Goal: Information Seeking & Learning: Learn about a topic

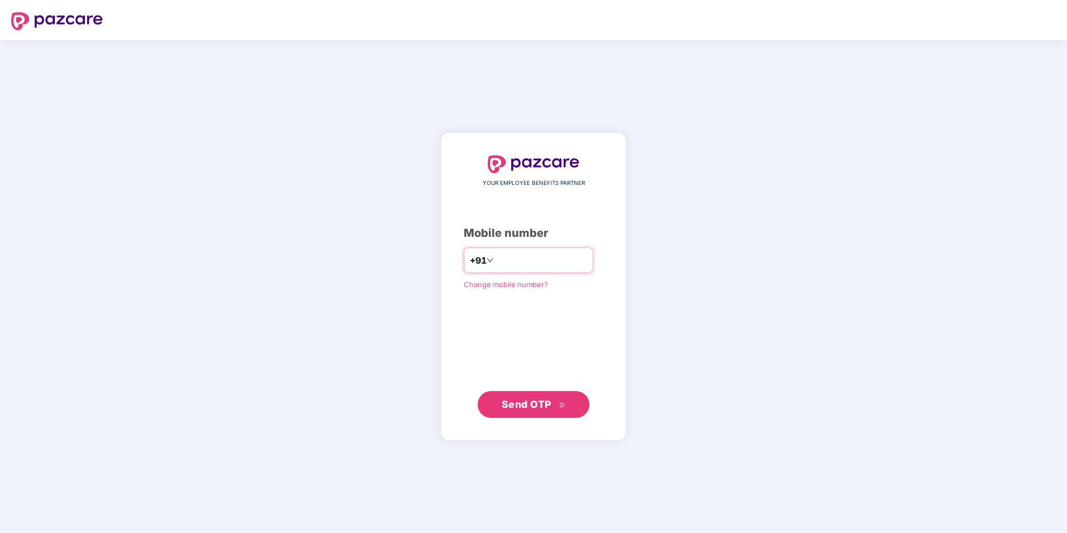
click at [521, 265] on input "number" at bounding box center [542, 260] width 92 height 18
click at [496, 259] on input "**********" at bounding box center [542, 260] width 92 height 18
type input "**********"
click at [561, 399] on span "Send OTP" at bounding box center [534, 405] width 64 height 16
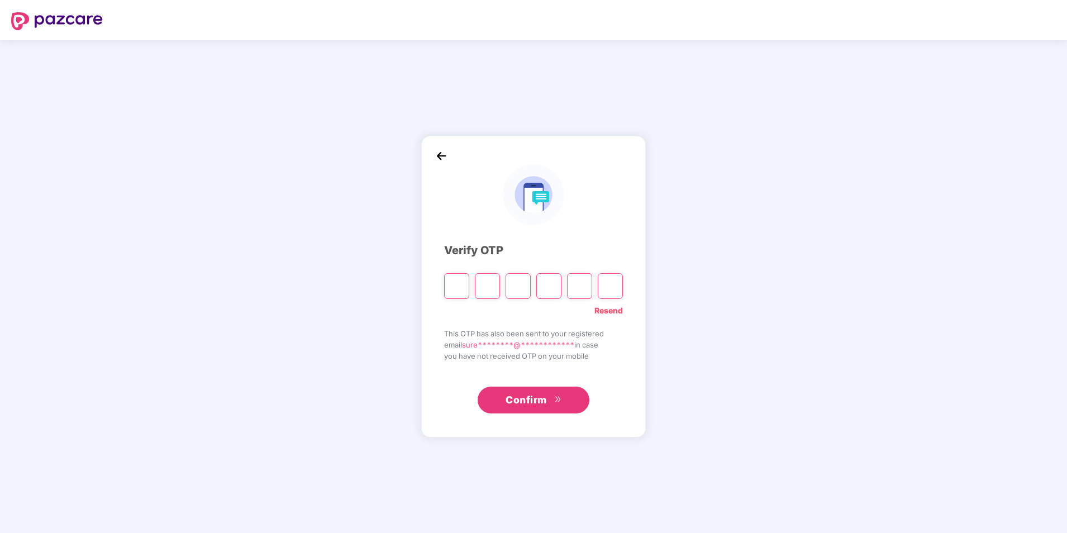
paste input "*"
type input "*"
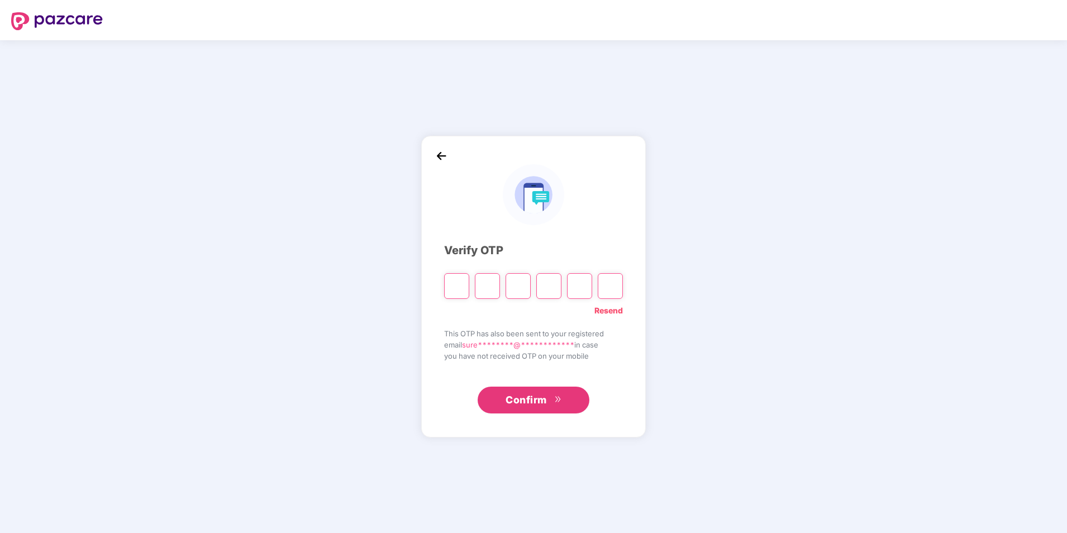
type input "*"
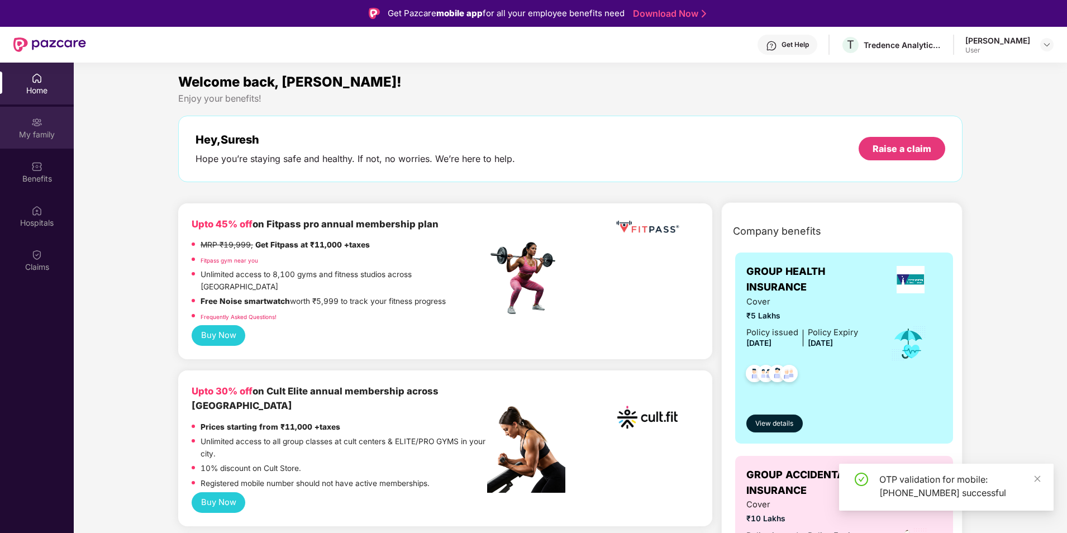
click at [36, 127] on img at bounding box center [36, 122] width 11 height 11
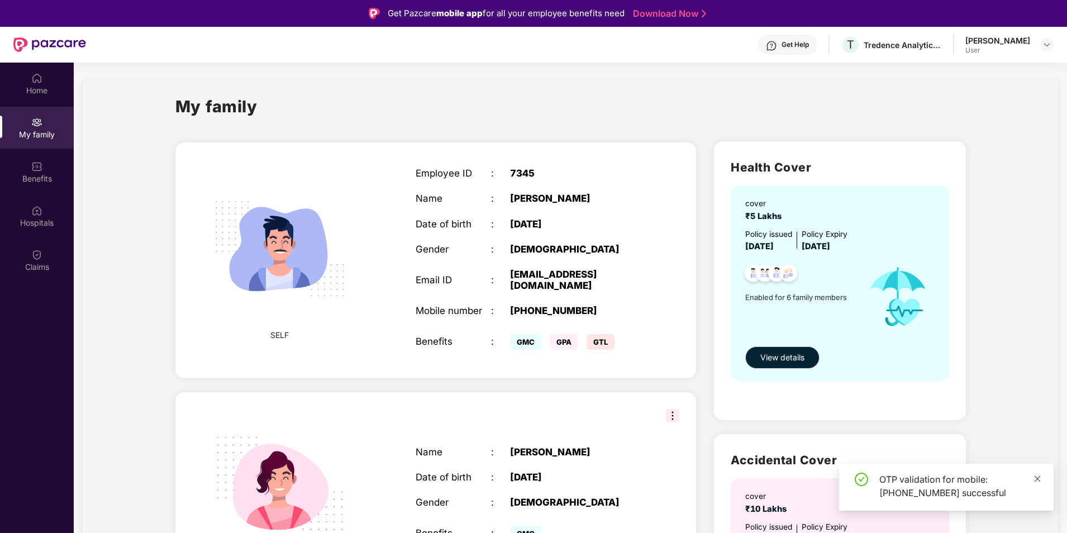
click at [1036, 478] on icon "close" at bounding box center [1037, 479] width 8 height 8
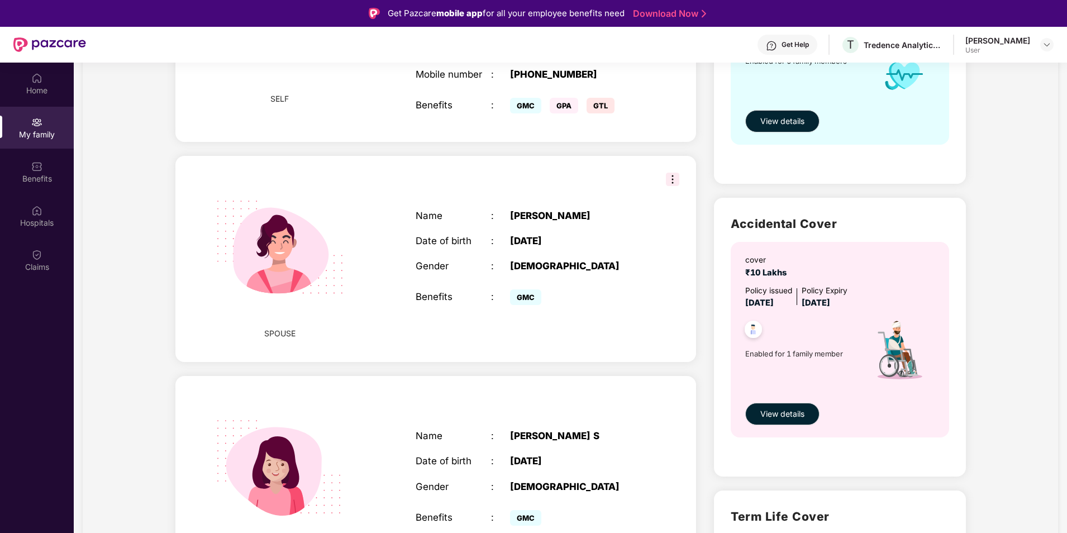
scroll to position [223, 0]
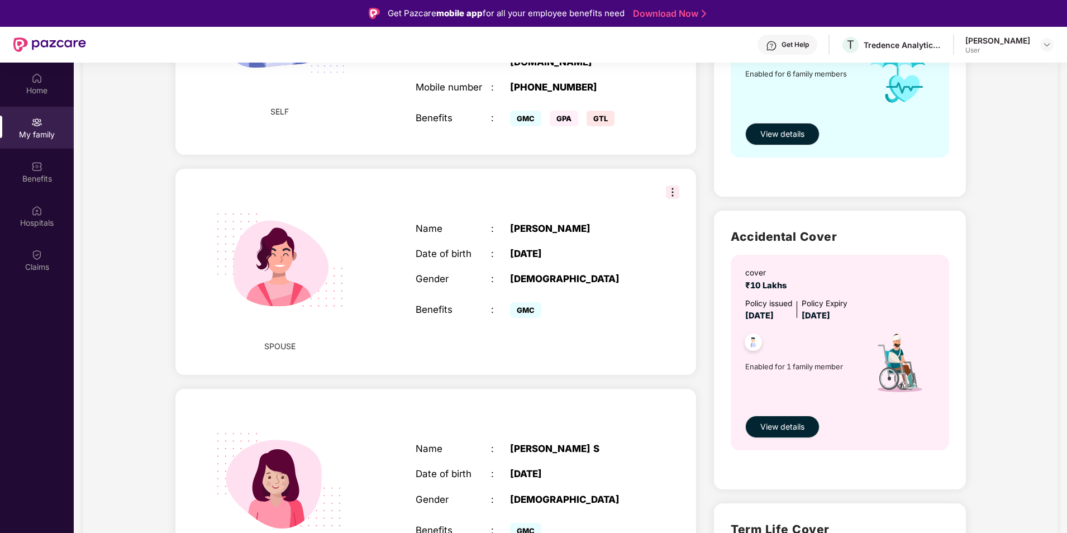
click at [669, 192] on img at bounding box center [672, 191] width 13 height 13
click at [613, 292] on div "Name : [PERSON_NAME] Date of birth : [DEMOGRAPHIC_DATA] Gender : [DEMOGRAPHIC_D…" at bounding box center [528, 272] width 249 height 126
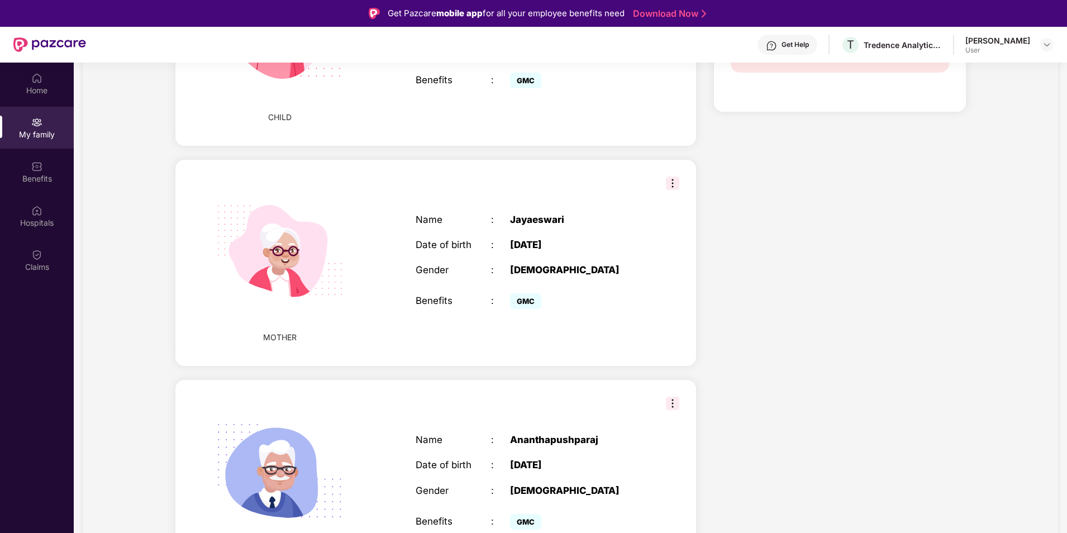
scroll to position [931, 0]
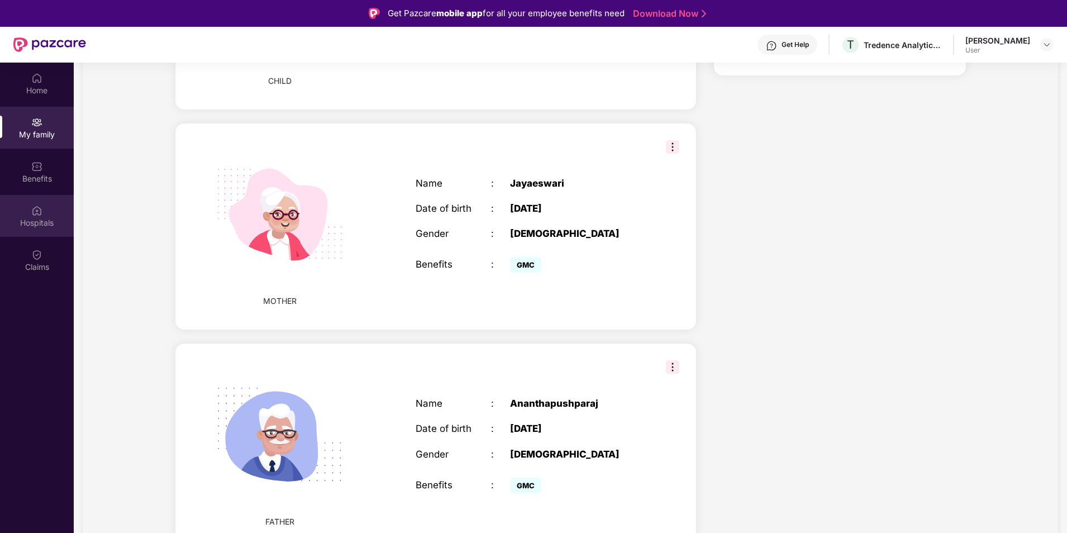
click at [46, 234] on div "Hospitals" at bounding box center [37, 216] width 74 height 42
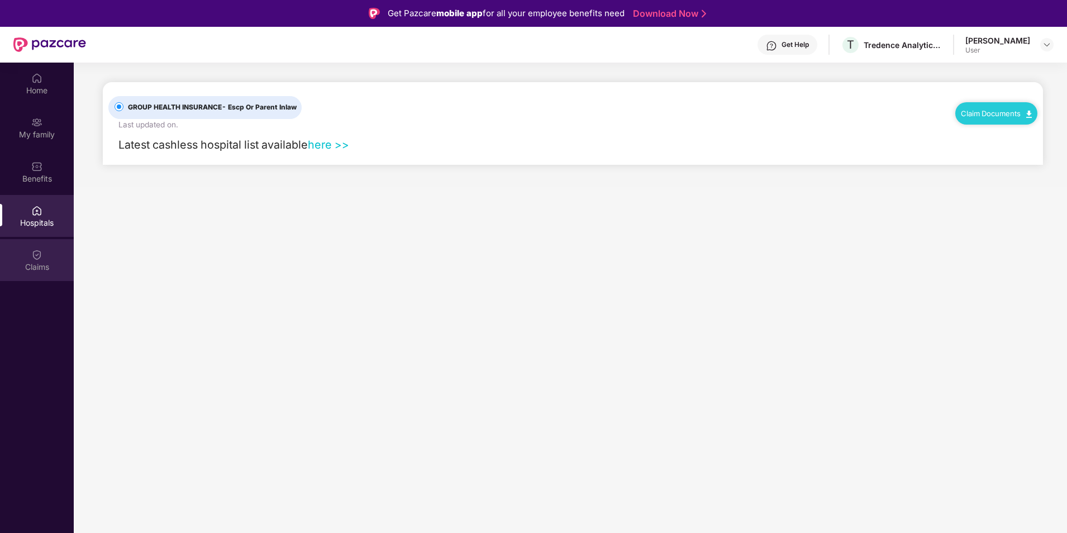
click at [50, 261] on div "Claims" at bounding box center [37, 266] width 74 height 11
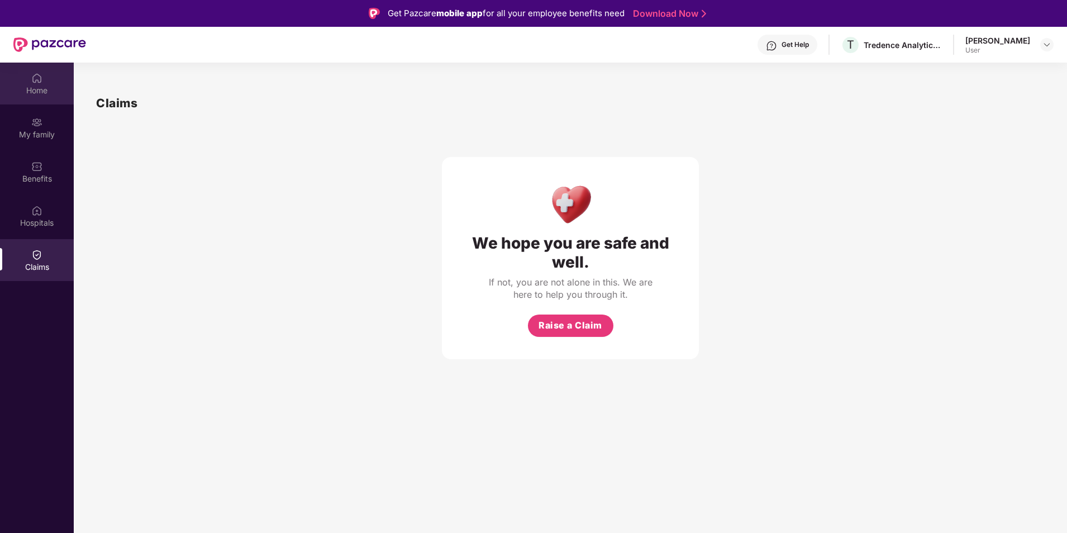
click at [33, 83] on img at bounding box center [36, 78] width 11 height 11
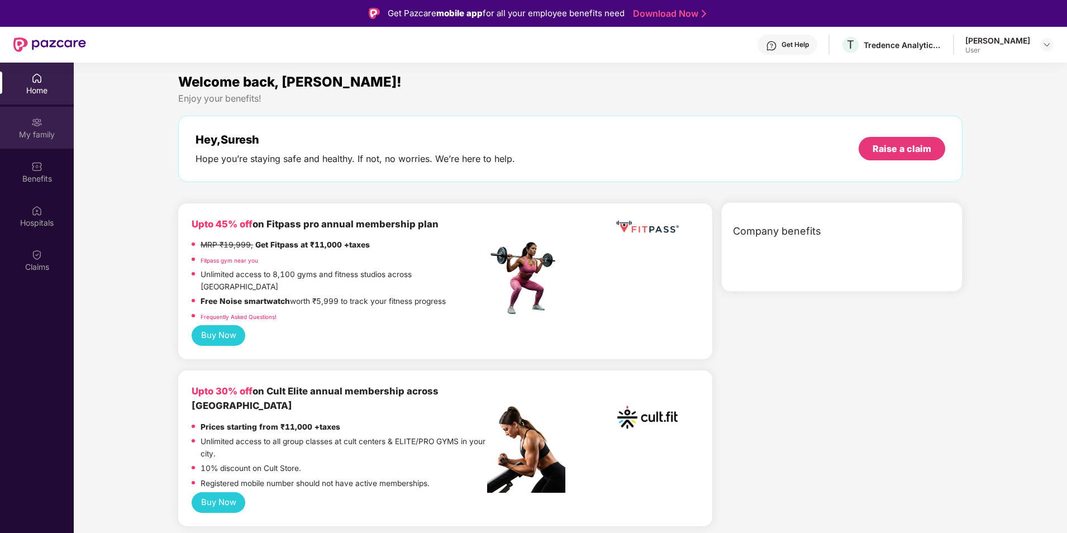
click at [47, 132] on div "My family" at bounding box center [37, 134] width 74 height 11
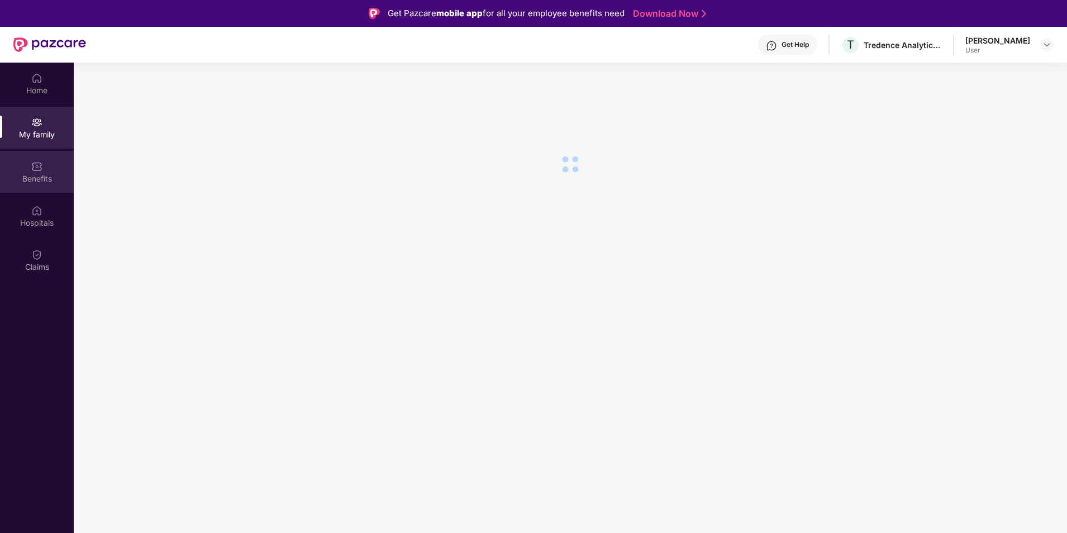
click at [38, 164] on img at bounding box center [36, 166] width 11 height 11
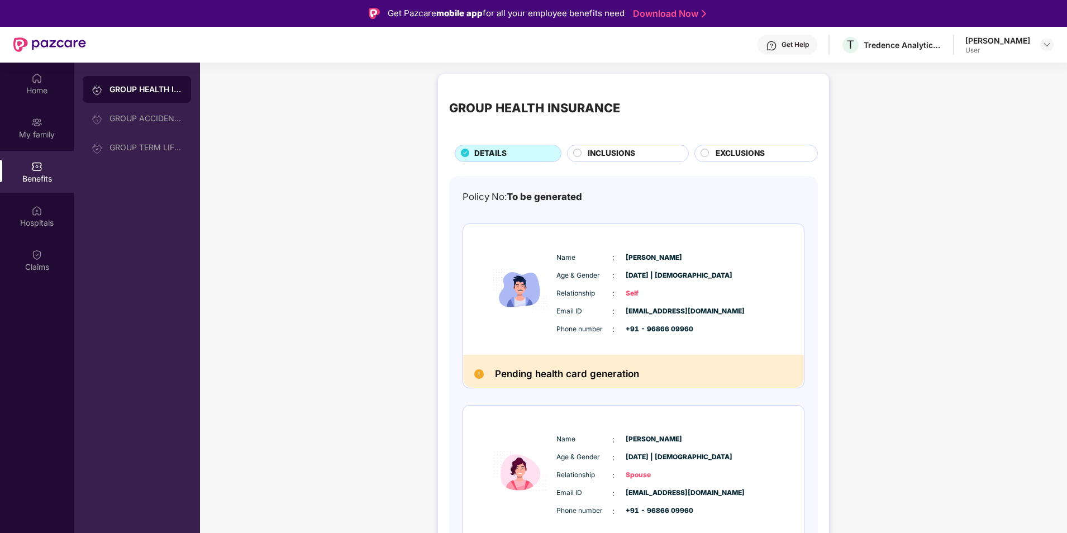
click at [626, 154] on span "INCLUSIONS" at bounding box center [611, 153] width 47 height 12
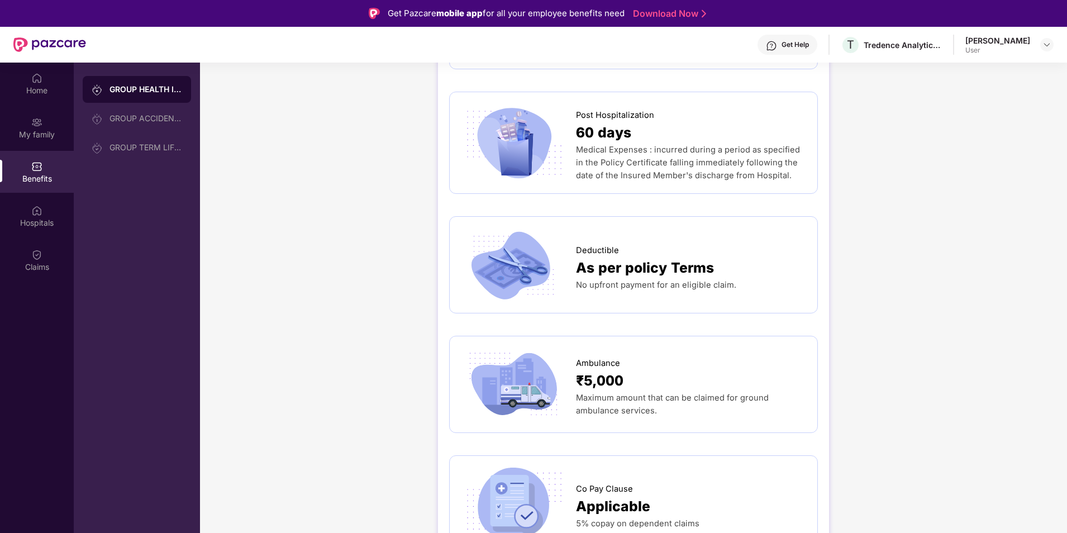
scroll to position [782, 0]
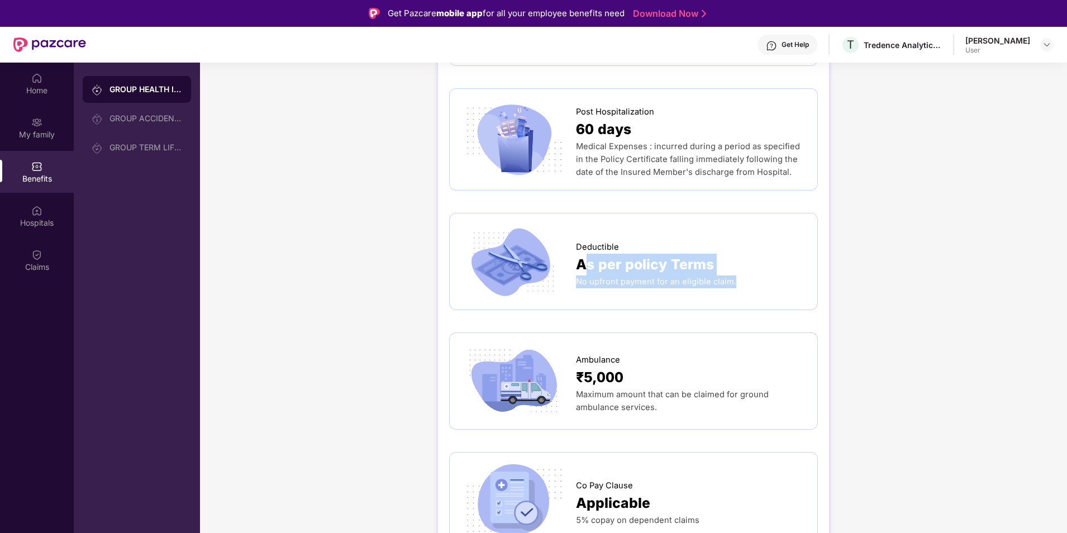
drag, startPoint x: 582, startPoint y: 241, endPoint x: 731, endPoint y: 249, distance: 149.4
click at [731, 249] on div "Deductible As per policy Terms No upfront payment for an eligible claim." at bounding box center [691, 261] width 230 height 53
drag, startPoint x: 731, startPoint y: 249, endPoint x: 911, endPoint y: 251, distance: 179.3
click at [911, 251] on div "GROUP HEALTH INSURANCE DETAILS INCLUSIONS EXCLUSIONS Sum Insured ₹5,00,000 Self…" at bounding box center [633, 482] width 867 height 2393
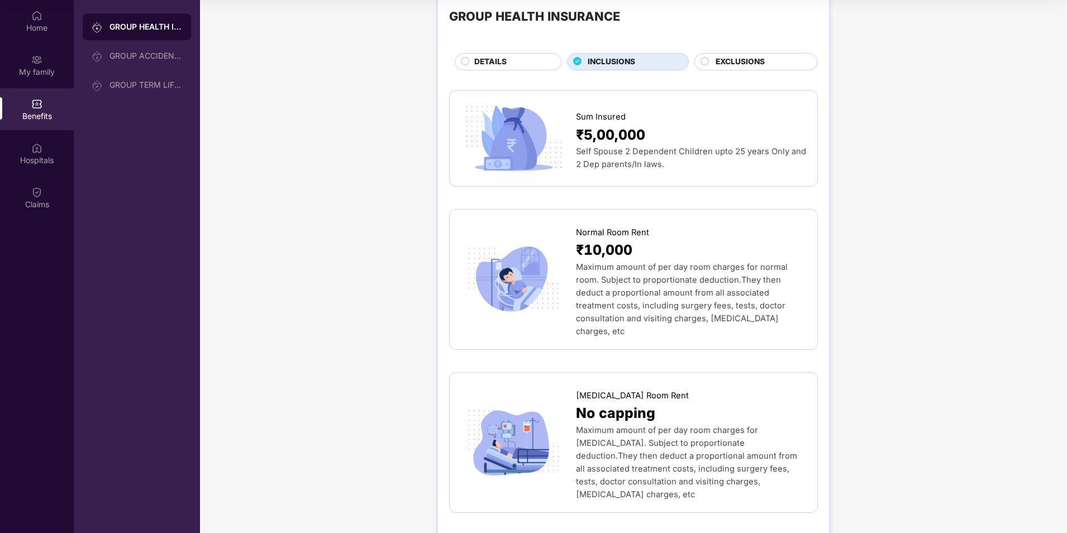
scroll to position [0, 0]
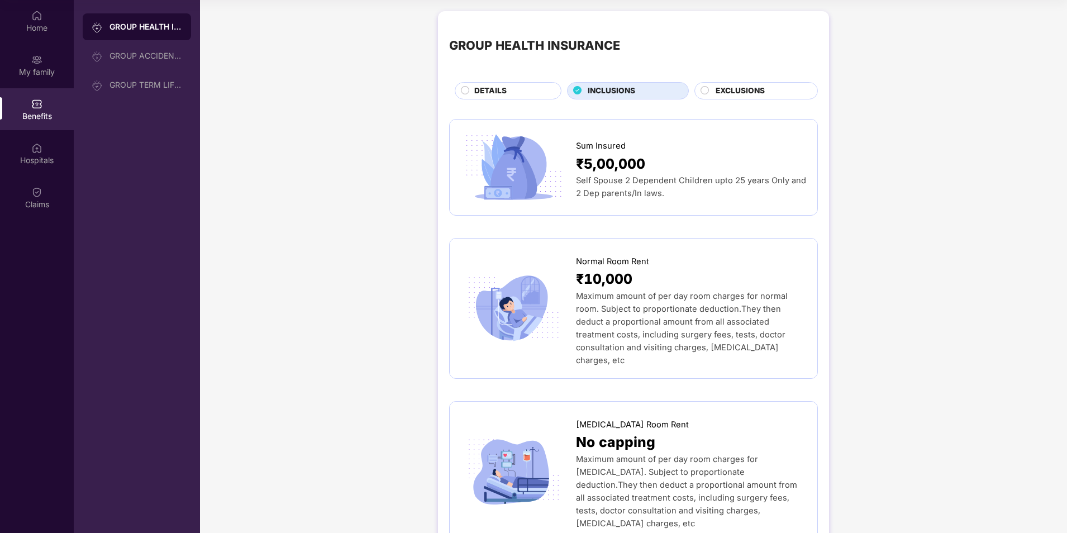
click at [747, 94] on span "EXCLUSIONS" at bounding box center [740, 91] width 49 height 12
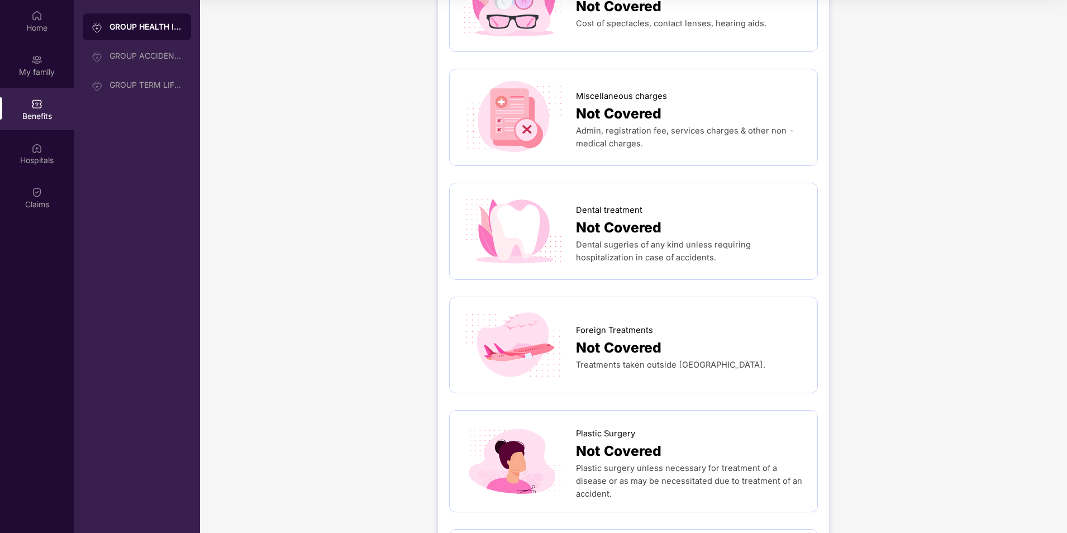
scroll to position [756, 0]
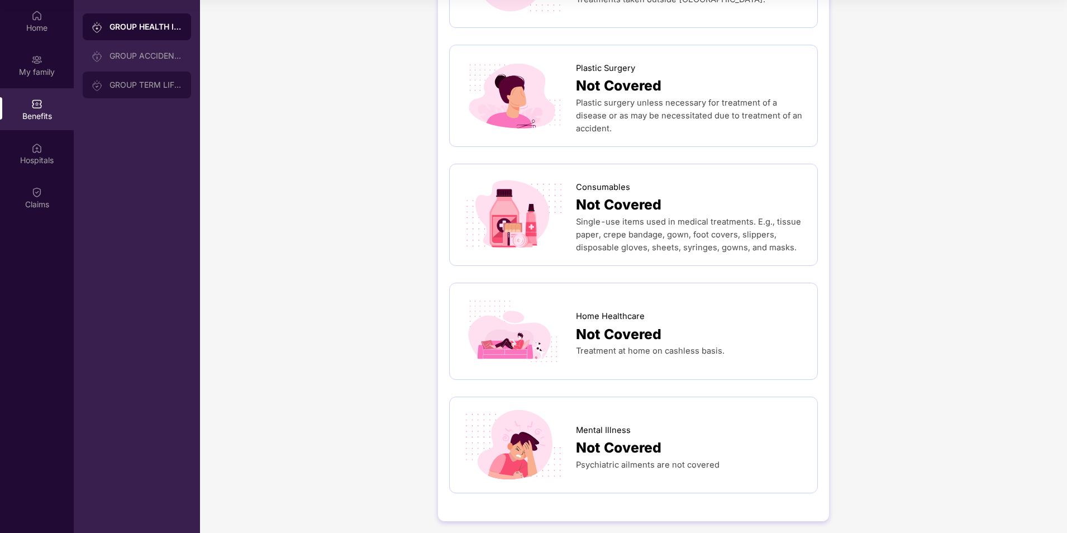
click at [142, 78] on div "GROUP TERM LIFE INSURANCE" at bounding box center [137, 85] width 108 height 27
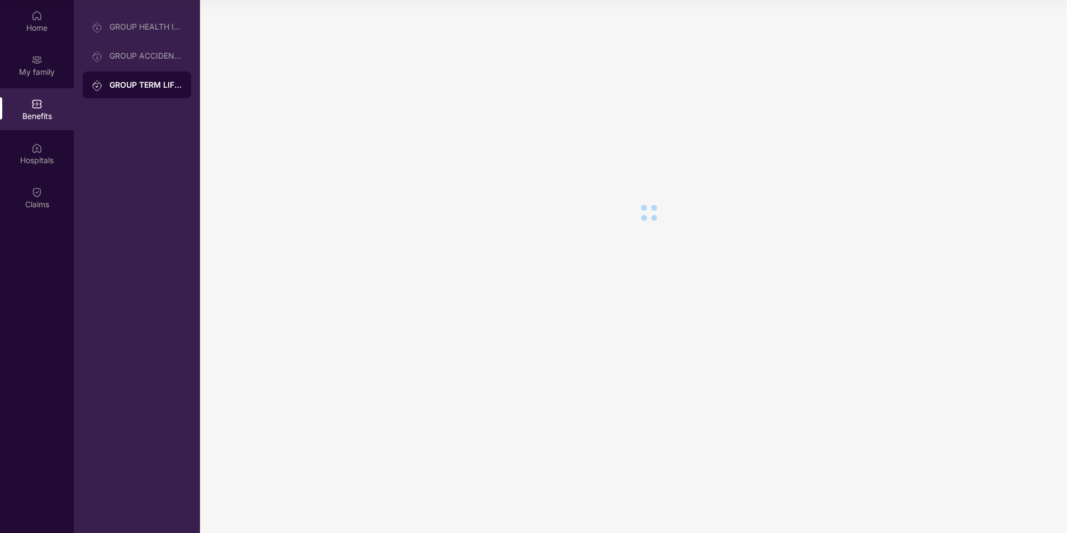
scroll to position [0, 0]
click at [147, 58] on div "GROUP ACCIDENTAL INSURANCE" at bounding box center [145, 55] width 73 height 9
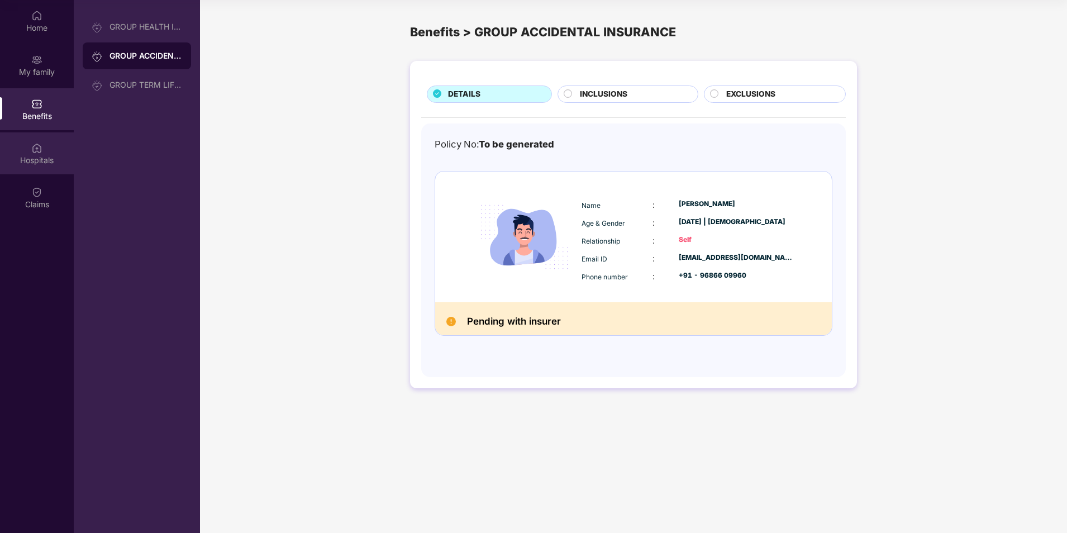
click at [31, 159] on div "Hospitals" at bounding box center [37, 160] width 74 height 11
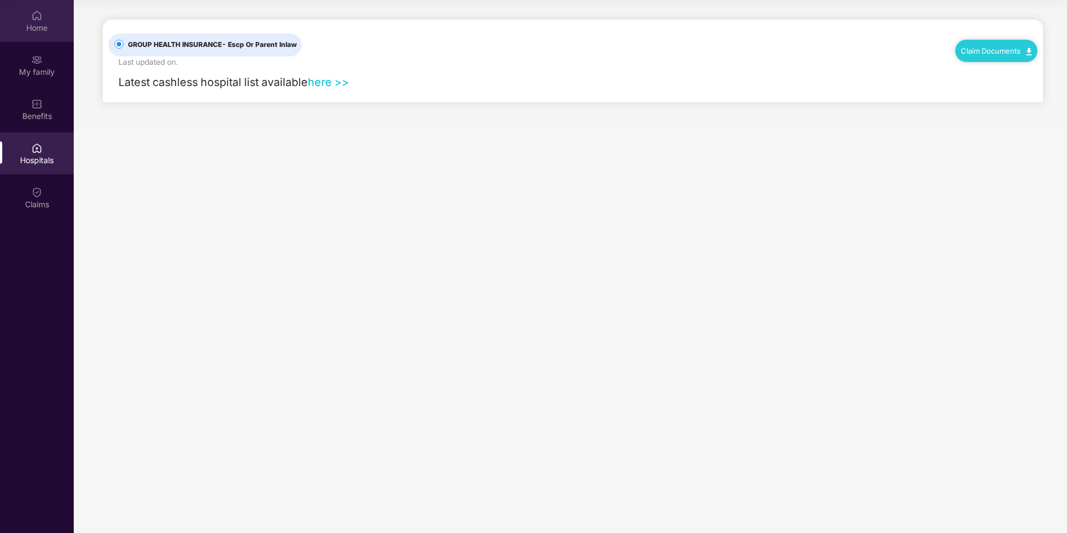
click at [30, 24] on div "Home" at bounding box center [37, 27] width 74 height 11
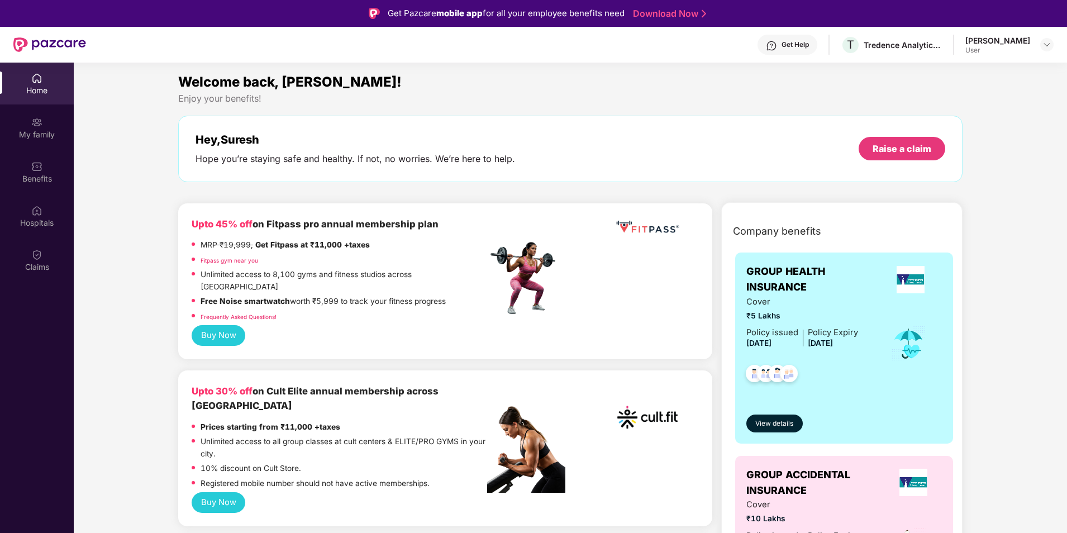
click at [1039, 44] on div "[PERSON_NAME] User" at bounding box center [1009, 45] width 88 height 20
click at [1044, 45] on img at bounding box center [1046, 44] width 9 height 9
click at [707, 110] on div "Welcome back, [PERSON_NAME]! Enjoy your benefits! Hey, [PERSON_NAME] you’re sta…" at bounding box center [570, 133] width 793 height 122
click at [36, 127] on img at bounding box center [36, 122] width 11 height 11
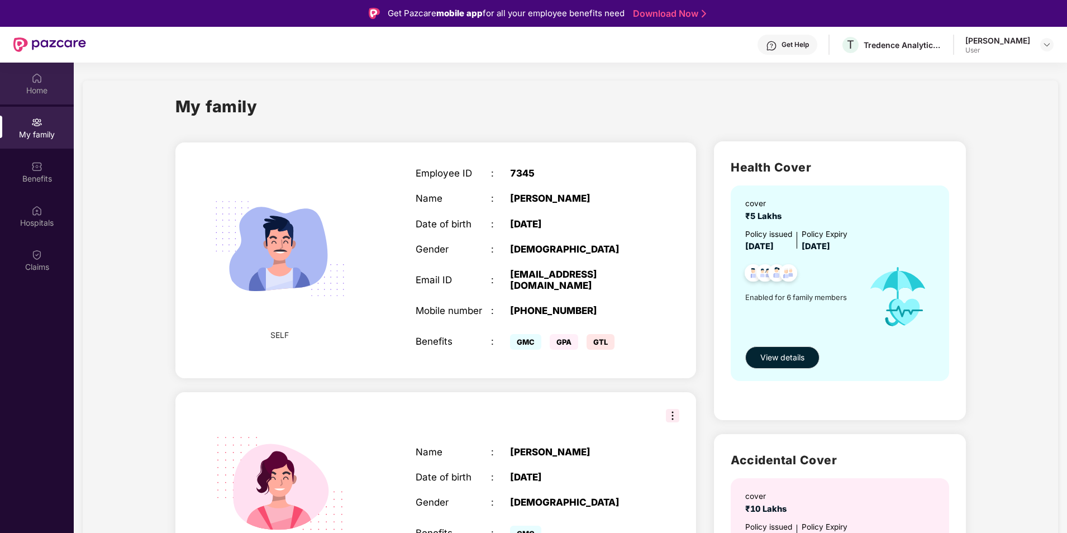
click at [36, 84] on div "Home" at bounding box center [37, 84] width 74 height 42
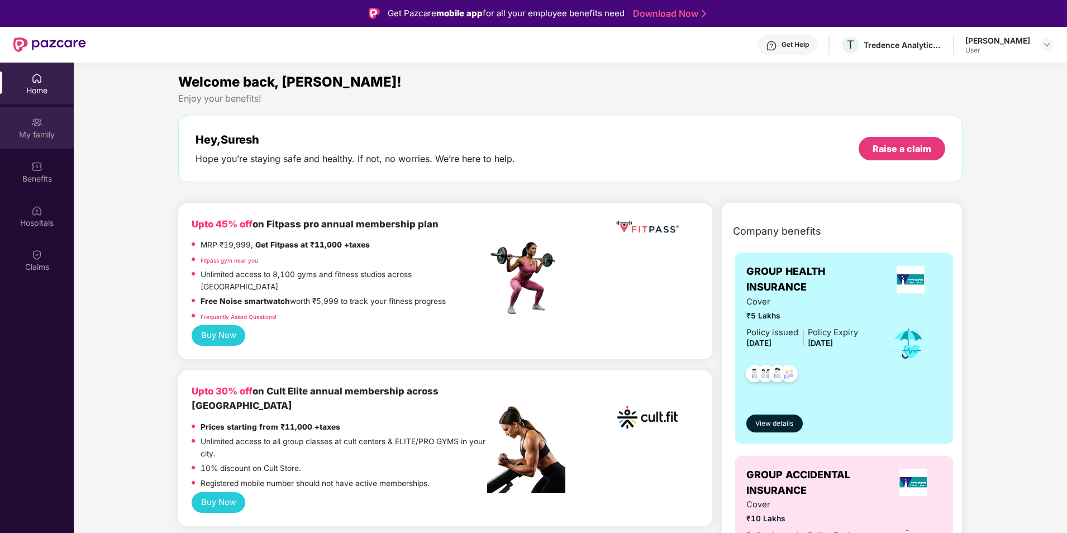
click at [34, 123] on img at bounding box center [36, 122] width 11 height 11
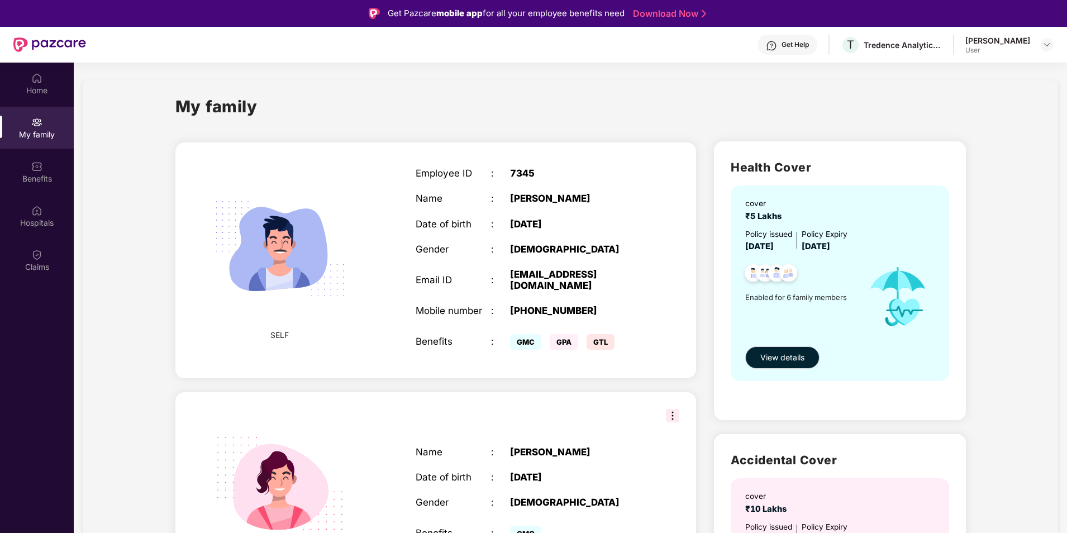
click at [18, 169] on div "Benefits" at bounding box center [37, 172] width 74 height 42
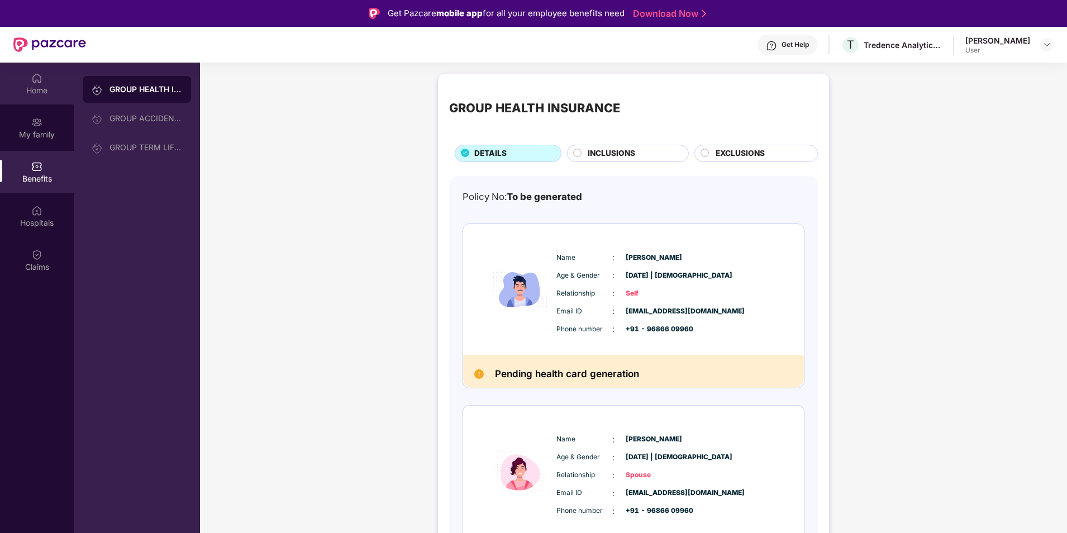
click at [35, 84] on div "Home" at bounding box center [37, 84] width 74 height 42
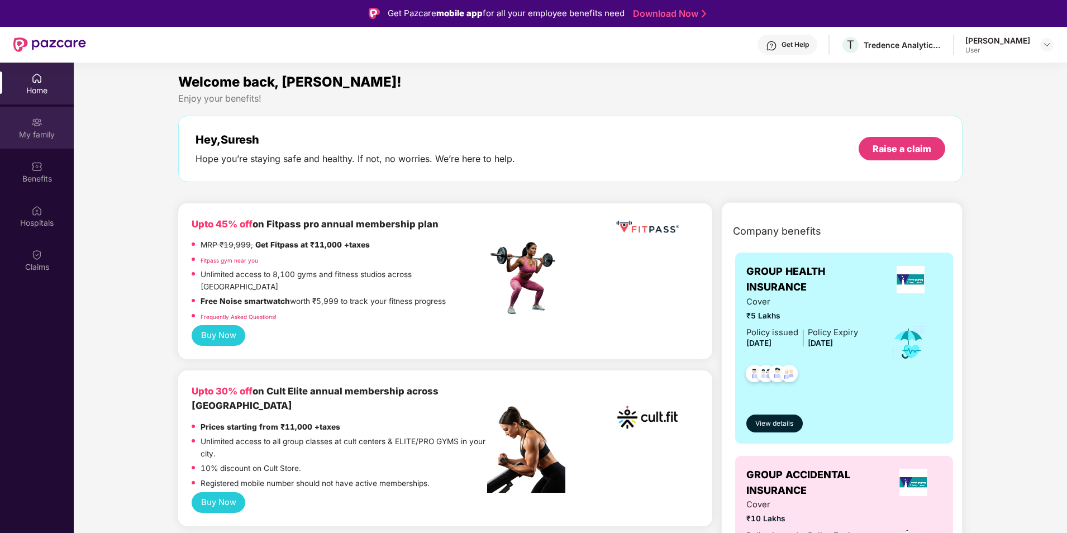
click at [39, 132] on div "My family" at bounding box center [37, 134] width 74 height 11
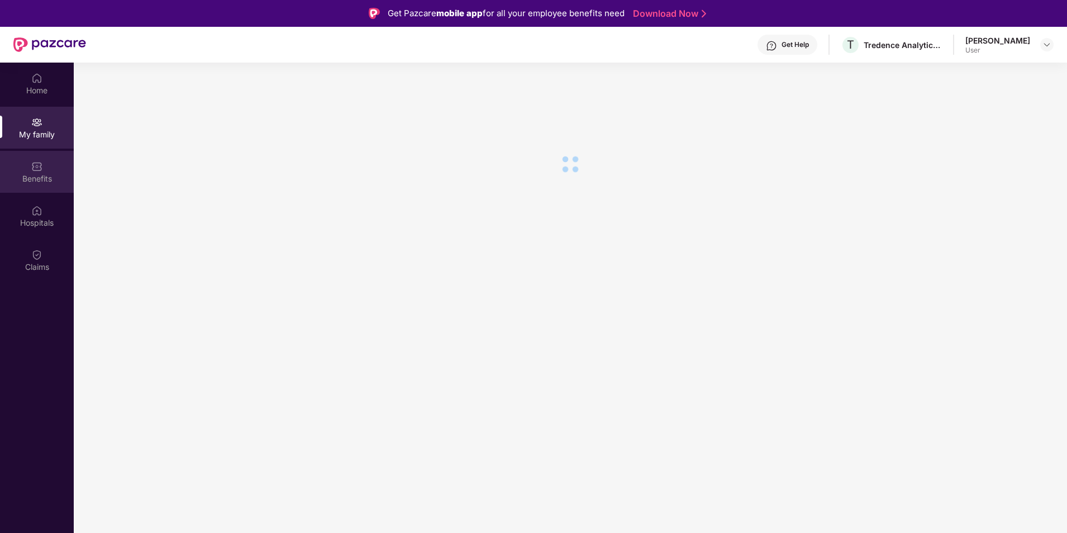
click at [37, 166] on img at bounding box center [36, 166] width 11 height 11
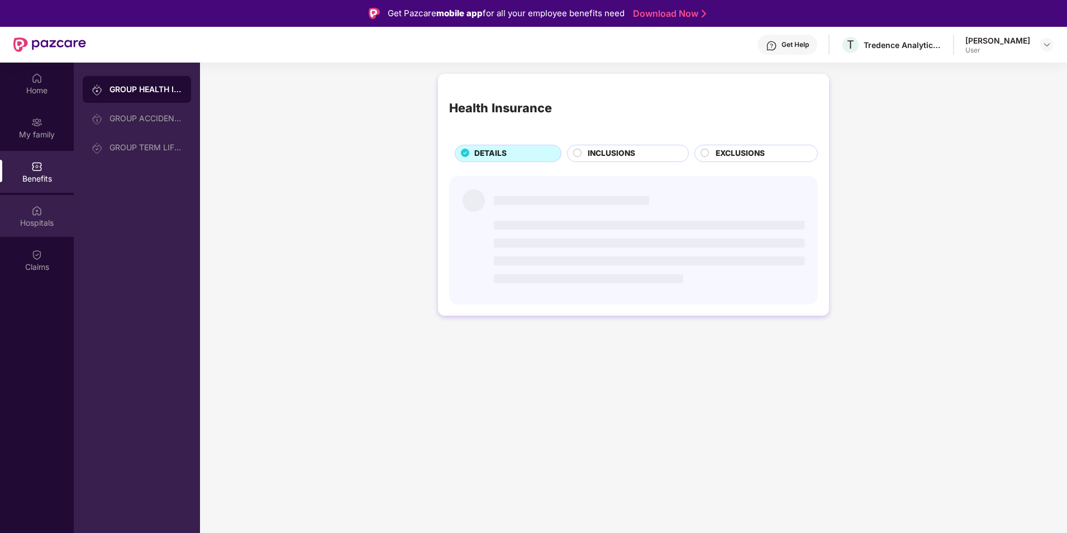
click at [35, 215] on img at bounding box center [36, 210] width 11 height 11
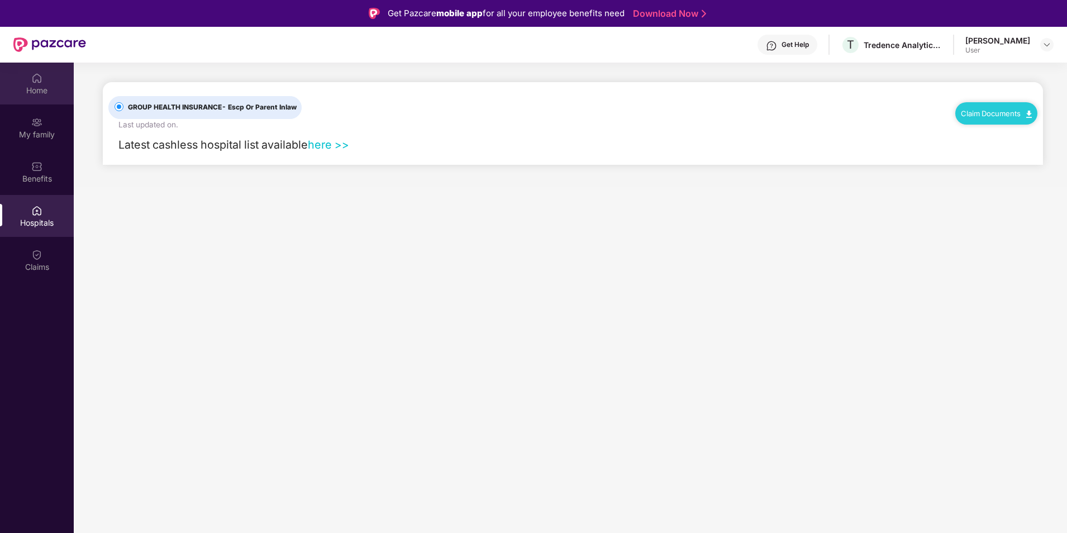
click at [39, 85] on div "Home" at bounding box center [37, 90] width 74 height 11
